Goal: Task Accomplishment & Management: Manage account settings

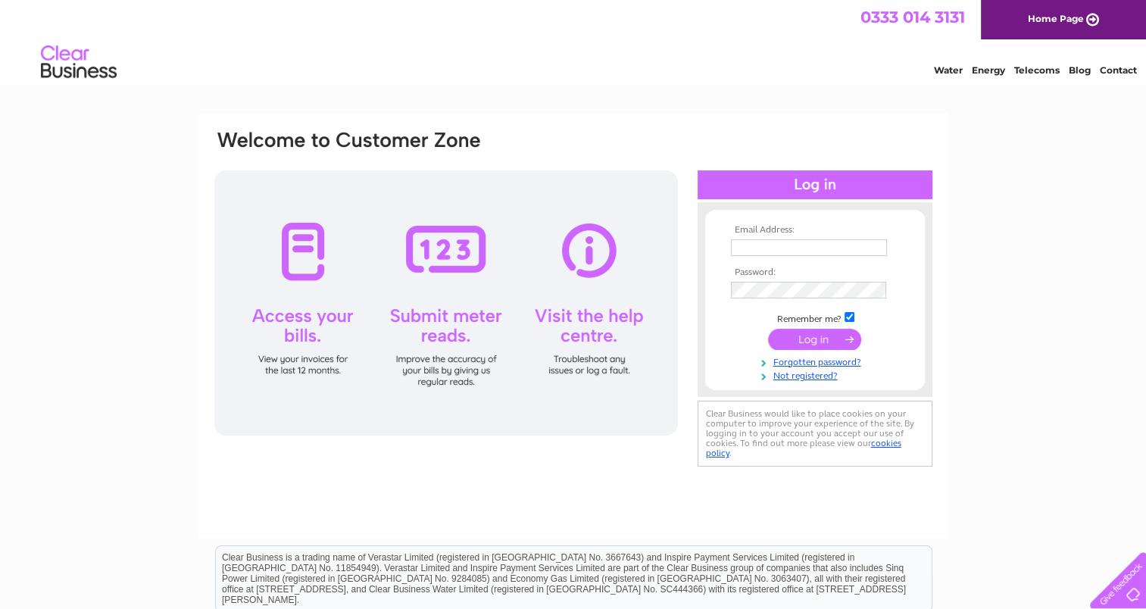
click at [813, 249] on input "text" at bounding box center [809, 247] width 156 height 17
type input "[PERSON_NAME][EMAIL_ADDRESS][PERSON_NAME][DOMAIN_NAME]"
click at [782, 346] on input "submit" at bounding box center [814, 340] width 93 height 21
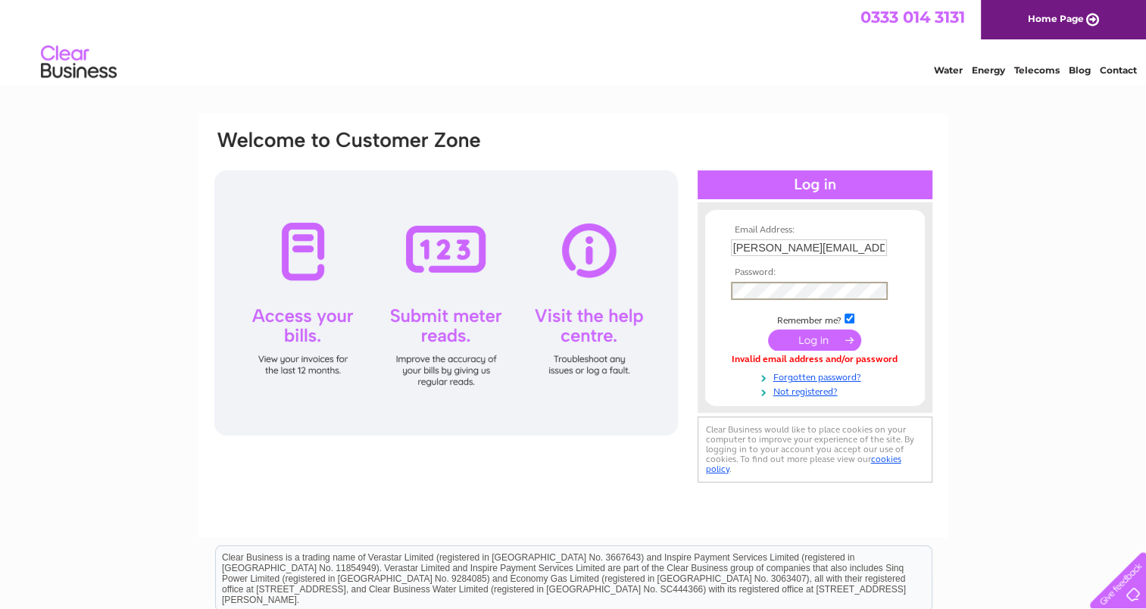
click at [818, 342] on input "submit" at bounding box center [814, 340] width 93 height 21
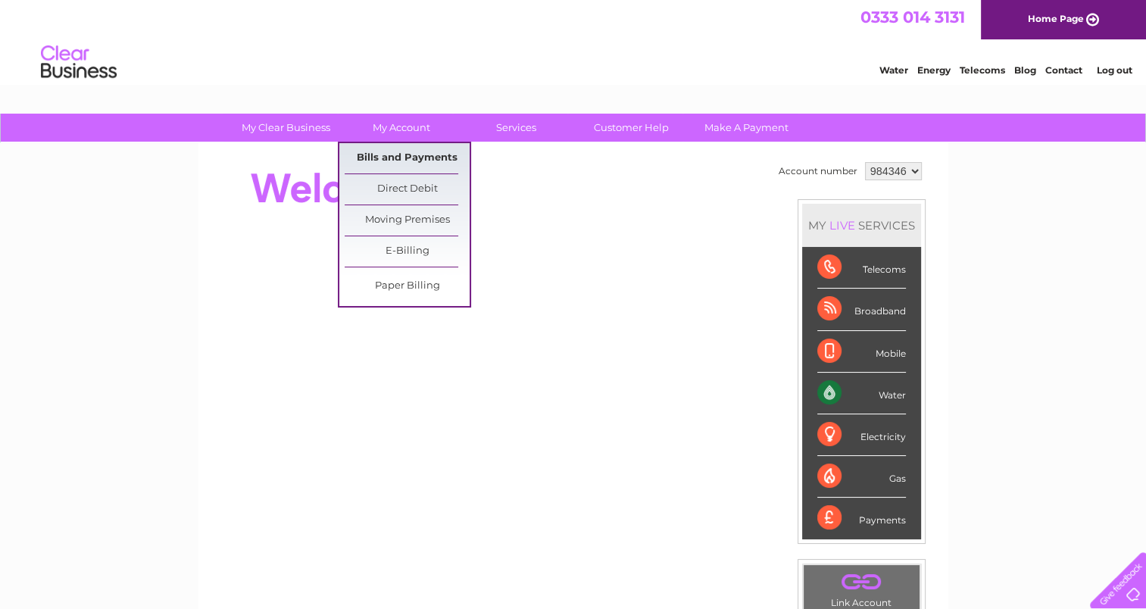
click at [395, 155] on link "Bills and Payments" at bounding box center [407, 158] width 125 height 30
click at [407, 156] on link "Bills and Payments" at bounding box center [407, 158] width 125 height 30
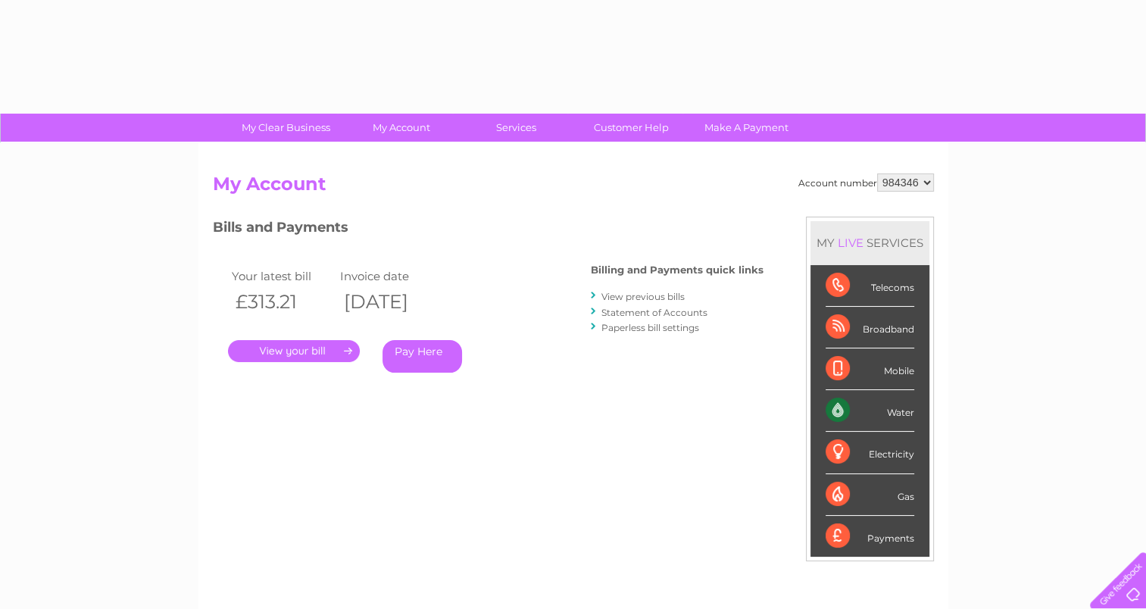
click at [280, 352] on link "." at bounding box center [294, 351] width 132 height 22
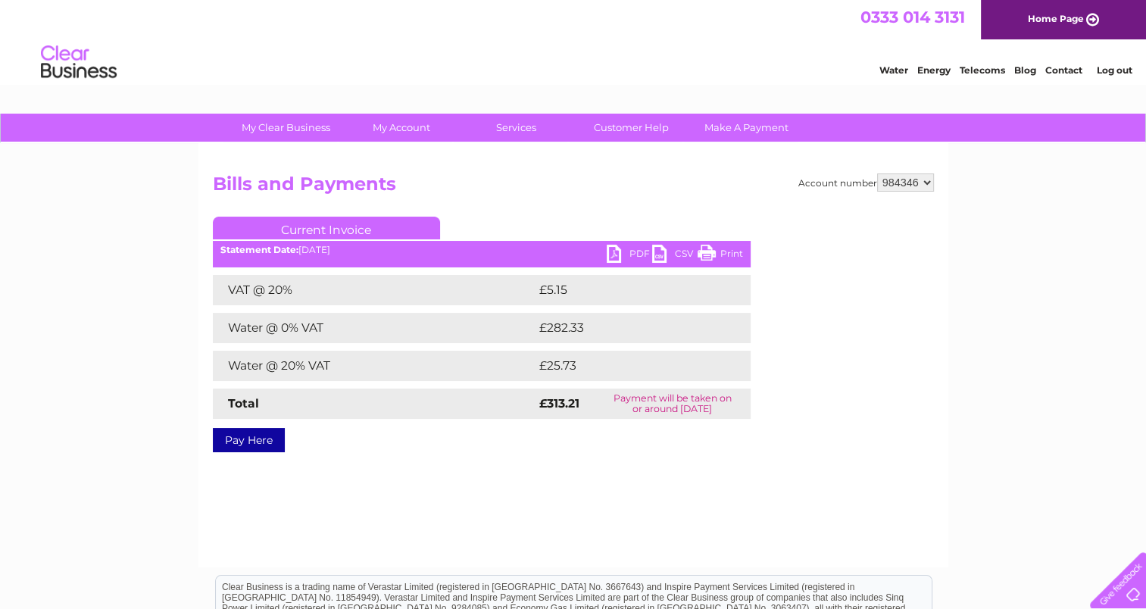
click at [611, 252] on link "PDF" at bounding box center [629, 256] width 45 height 22
